Goal: Navigation & Orientation: Find specific page/section

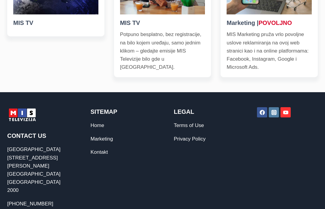
scroll to position [275, 0]
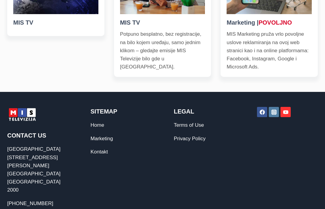
click at [99, 129] on link "Home" at bounding box center [98, 126] width 14 height 6
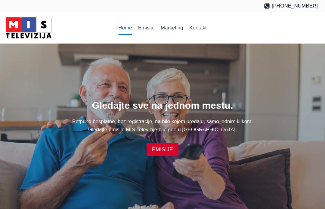
click at [145, 30] on link "Emisije" at bounding box center [146, 28] width 23 height 14
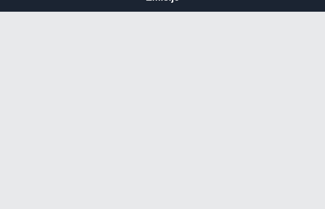
scroll to position [60, 0]
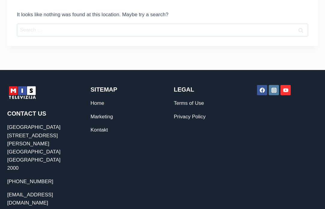
click at [104, 116] on link "Marketing" at bounding box center [102, 117] width 23 height 6
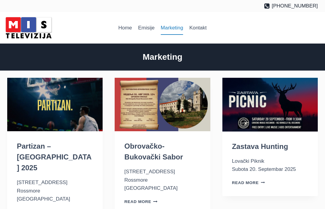
click at [124, 28] on link "Home" at bounding box center [125, 28] width 20 height 14
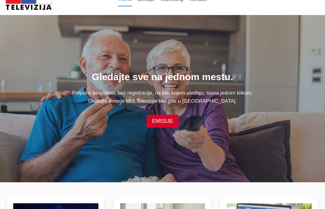
scroll to position [29, 0]
click at [162, 126] on link "EMISIJE" at bounding box center [163, 121] width 32 height 13
